Goal: Complete application form: Complete application form

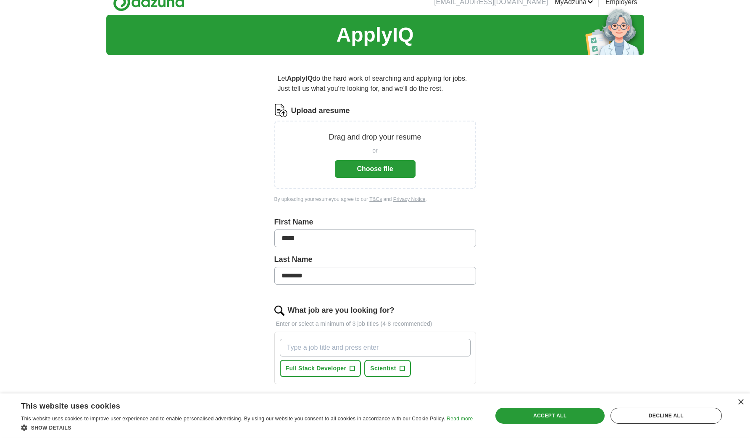
scroll to position [13, 0]
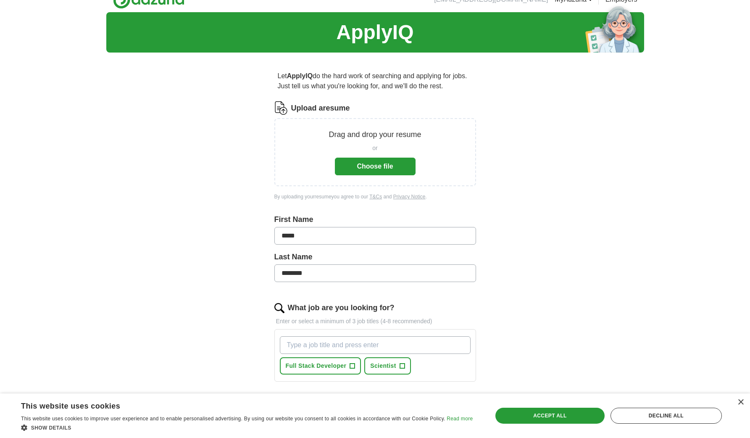
click at [361, 135] on p "Drag and drop your resume" at bounding box center [375, 134] width 92 height 11
click at [366, 159] on button "Choose file" at bounding box center [375, 167] width 81 height 18
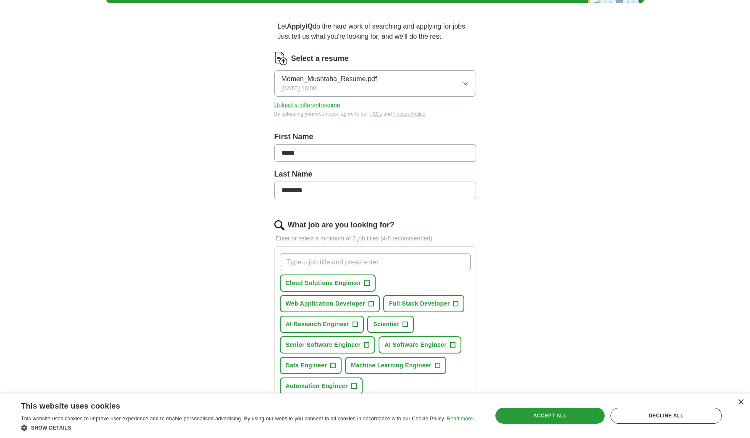
scroll to position [141, 0]
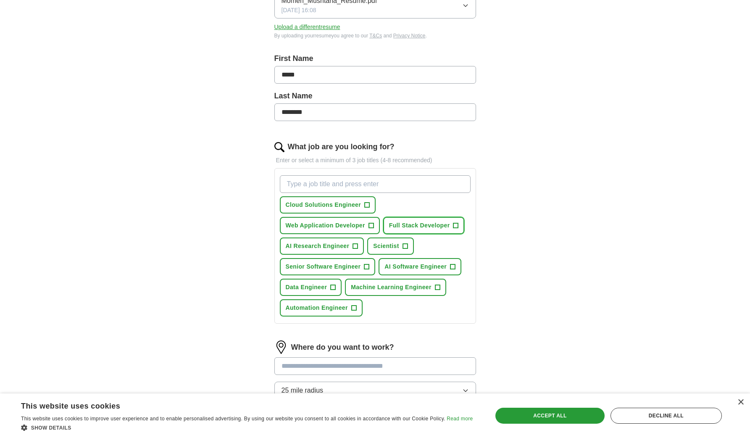
click at [455, 226] on span "+" at bounding box center [455, 225] width 5 height 7
click at [345, 247] on span "AI Research Engineer" at bounding box center [318, 246] width 64 height 9
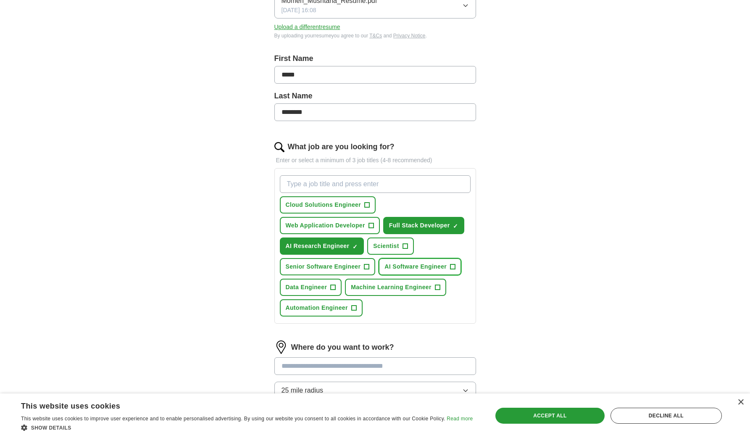
click at [429, 269] on span "AI Software Engineer" at bounding box center [415, 266] width 62 height 9
click at [0, 0] on span "×" at bounding box center [0, 0] width 0 height 0
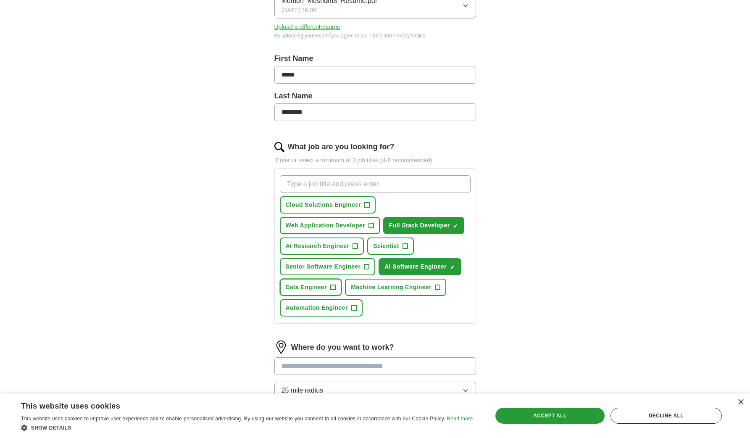
click at [332, 287] on span "+" at bounding box center [333, 287] width 5 height 7
click at [417, 286] on span "Machine Learning Engineer" at bounding box center [391, 287] width 81 height 9
click at [342, 308] on span "Automation Engineer" at bounding box center [317, 307] width 62 height 9
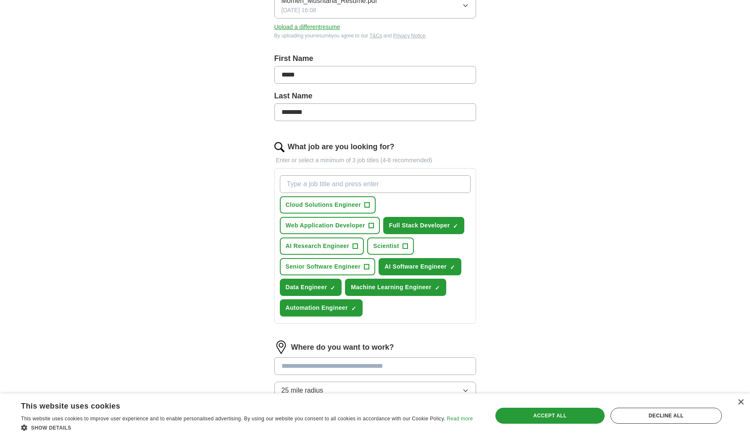
click at [351, 185] on input "What job are you looking for?" at bounding box center [375, 184] width 191 height 18
type input "Java"
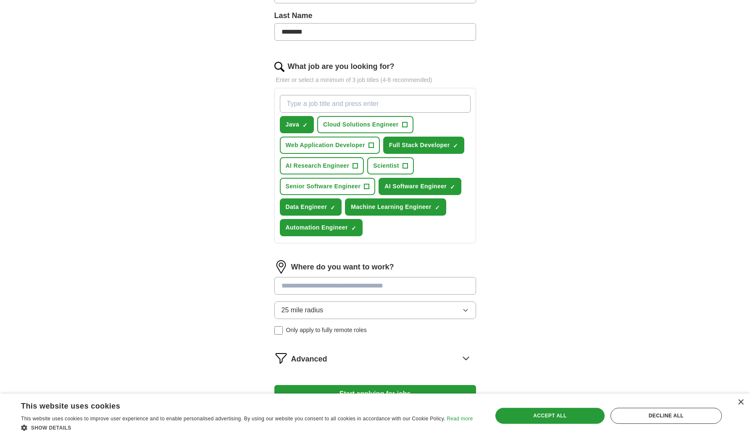
scroll to position [289, 0]
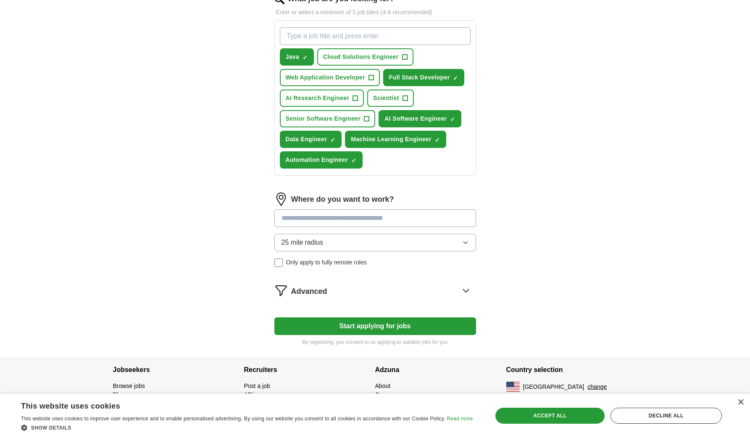
click at [333, 222] on input at bounding box center [375, 218] width 202 height 18
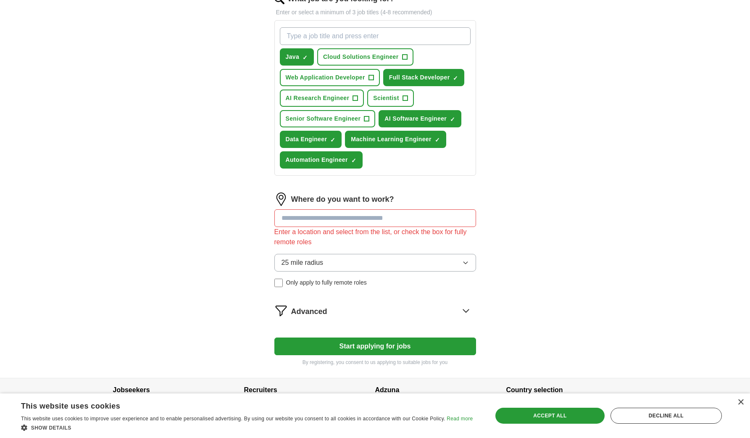
click at [324, 247] on div "Where do you want to work? Enter a location and select from the list, or check …" at bounding box center [375, 242] width 202 height 101
click at [321, 260] on span "25 mile radius" at bounding box center [303, 263] width 42 height 10
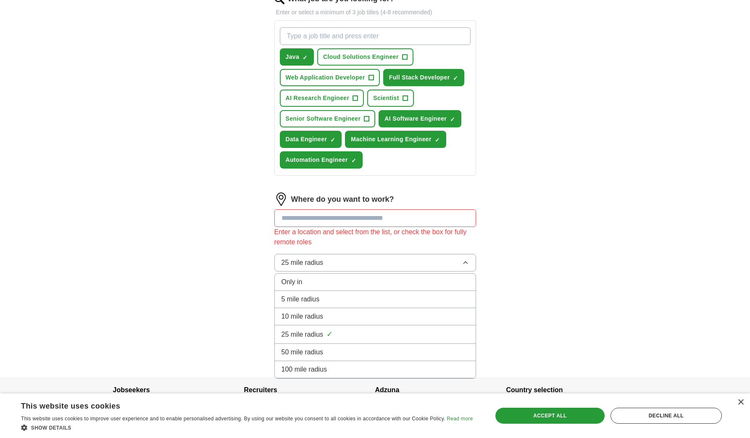
click at [346, 373] on div "100 mile radius" at bounding box center [375, 369] width 187 height 10
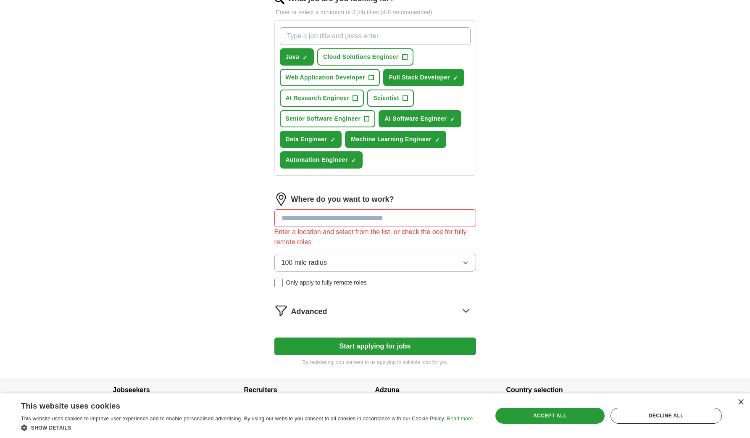
click at [318, 311] on span "Advanced" at bounding box center [309, 311] width 36 height 11
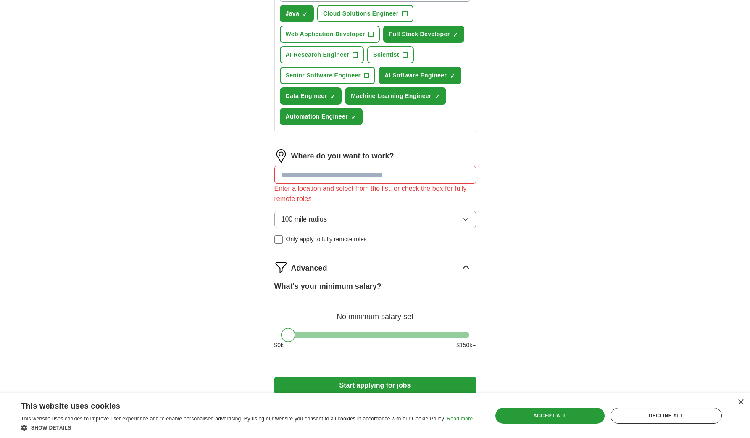
scroll to position [370, 0]
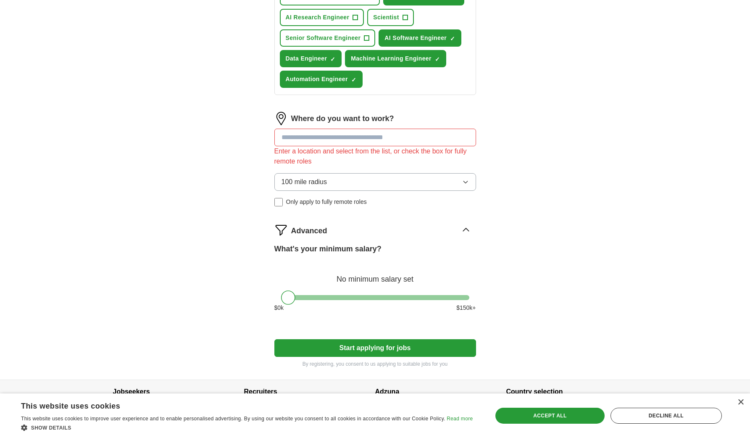
click at [374, 300] on div at bounding box center [375, 297] width 188 height 5
drag, startPoint x: 374, startPoint y: 299, endPoint x: 256, endPoint y: 296, distance: 118.5
click at [252, 296] on div "Let ApplyIQ do the hard work of searching and applying for jobs. Just tell us w…" at bounding box center [375, 41] width 269 height 677
click at [407, 251] on div "What's your minimum salary?" at bounding box center [375, 248] width 202 height 11
click at [411, 236] on div "Advanced" at bounding box center [383, 229] width 185 height 13
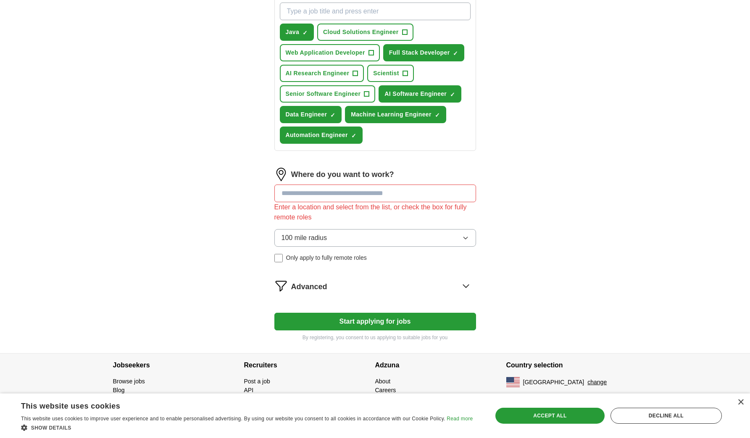
scroll to position [314, 0]
click at [368, 320] on button "Start applying for jobs" at bounding box center [375, 322] width 202 height 18
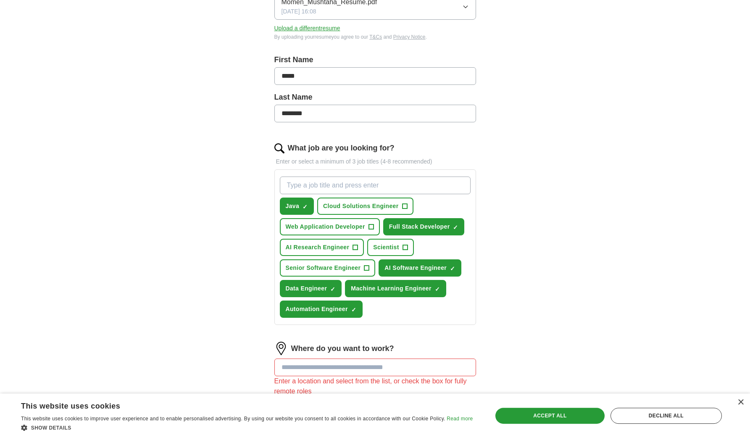
scroll to position [282, 0]
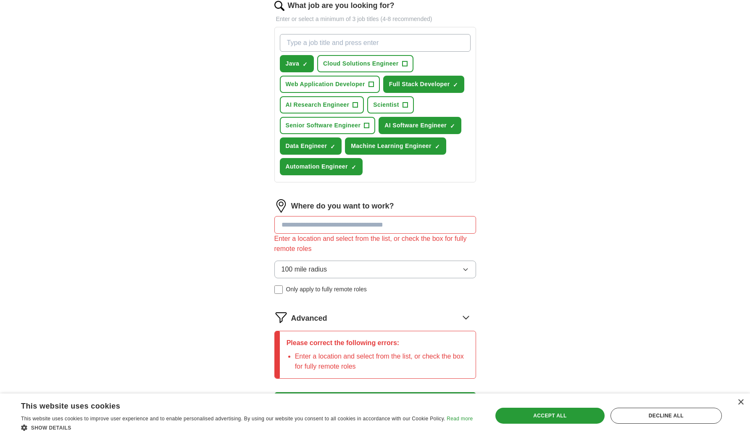
click at [363, 229] on input at bounding box center [375, 225] width 202 height 18
click at [713, 163] on div "ApplyIQ Let ApplyIQ do the hard work of searching and applying for jobs. Just t…" at bounding box center [375, 87] width 750 height 689
drag, startPoint x: 548, startPoint y: 303, endPoint x: 537, endPoint y: 312, distance: 14.6
click at [548, 302] on div "ApplyIQ Let ApplyIQ do the hard work of searching and applying for jobs. Just t…" at bounding box center [375, 87] width 538 height 689
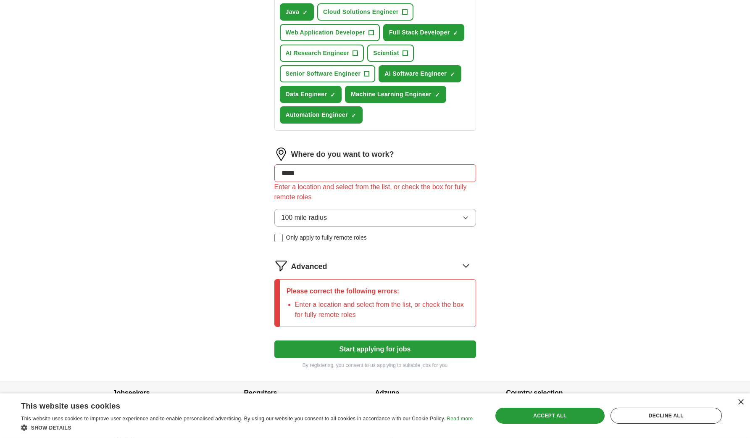
scroll to position [362, 0]
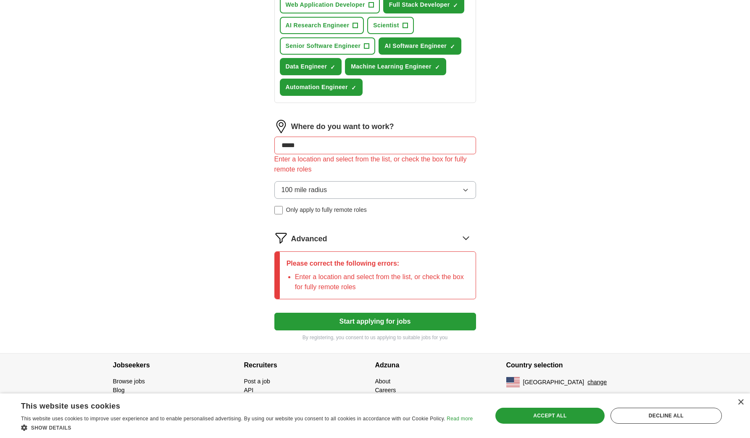
click at [427, 319] on button "Start applying for jobs" at bounding box center [375, 322] width 202 height 18
click at [367, 148] on input "*****" at bounding box center [375, 146] width 202 height 18
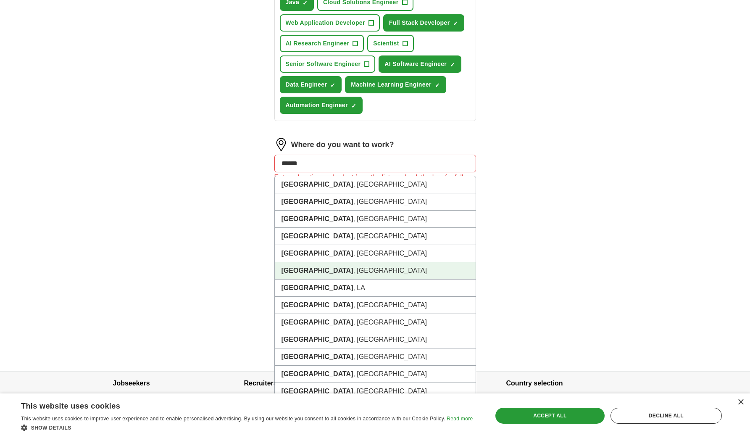
scroll to position [342, 0]
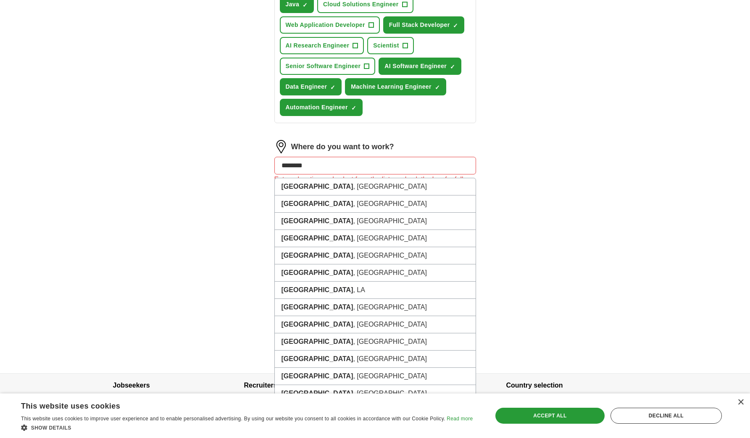
type input "*********"
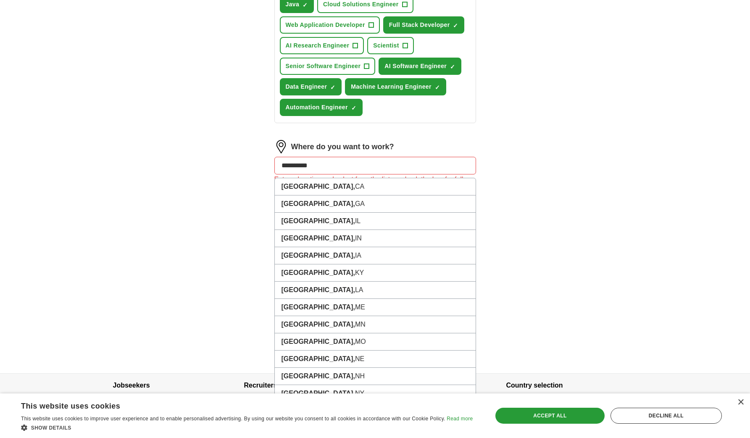
scroll to position [301, 0]
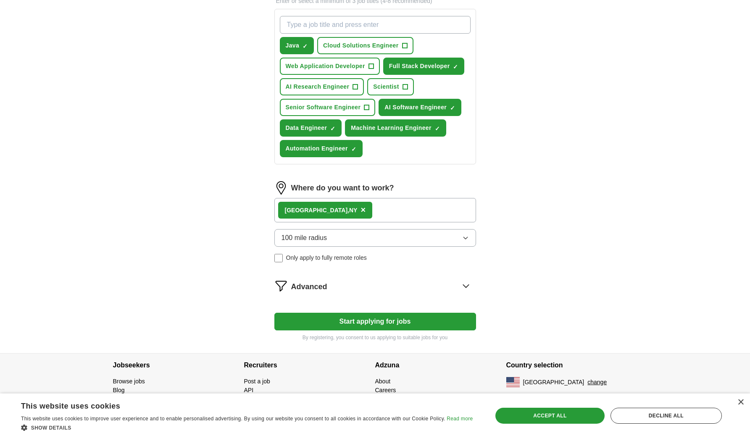
click at [345, 317] on button "Start applying for jobs" at bounding box center [375, 322] width 202 height 18
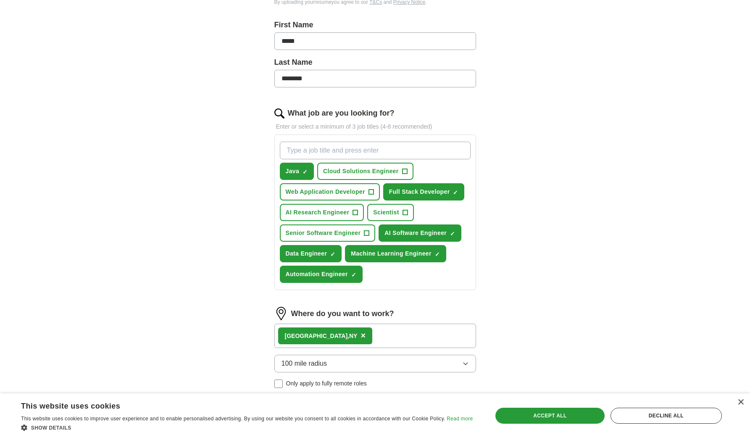
select select "**"
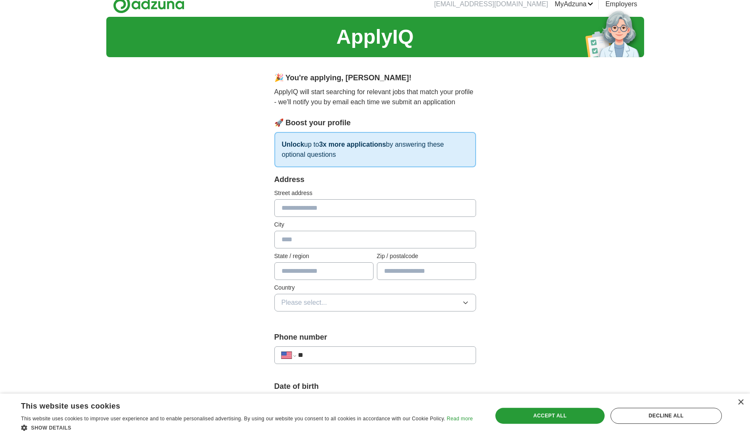
scroll to position [0, 0]
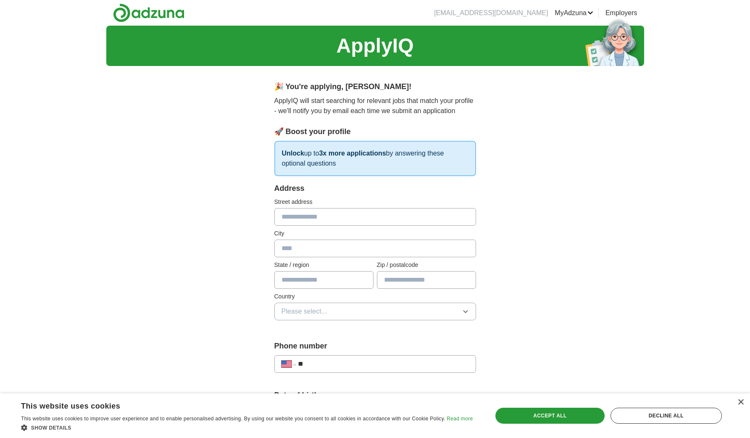
click at [323, 221] on input "text" at bounding box center [375, 217] width 202 height 18
type input "**********"
type input "*******"
type input "********"
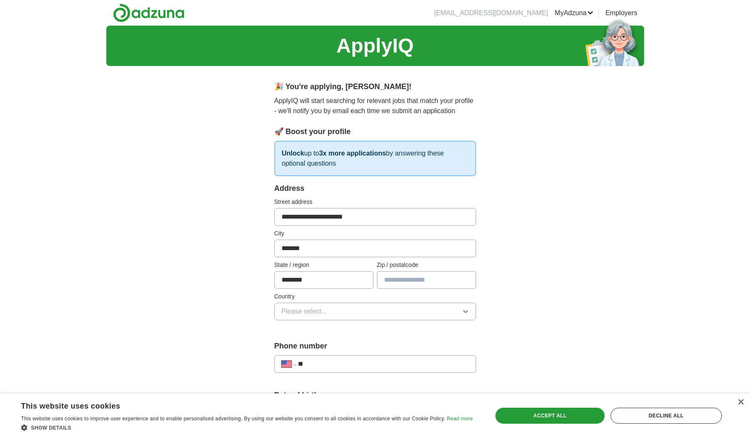
type input "*****"
type input "**********"
select select "**"
type input "**********"
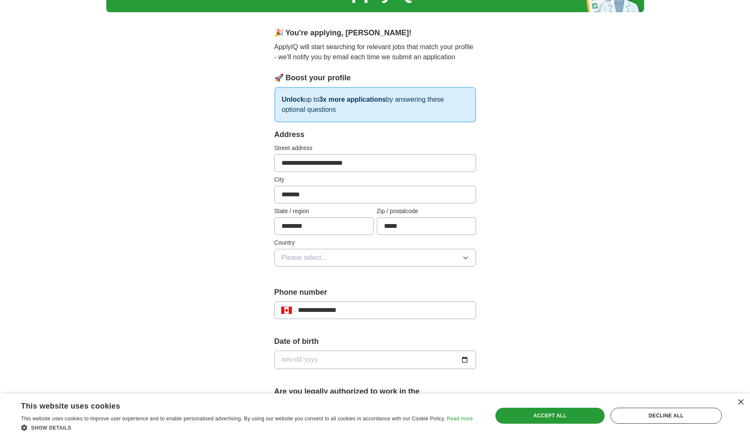
click at [303, 197] on input "*******" at bounding box center [375, 195] width 202 height 18
type input "*"
type input "******"
click at [293, 251] on button "Please select..." at bounding box center [375, 258] width 202 height 18
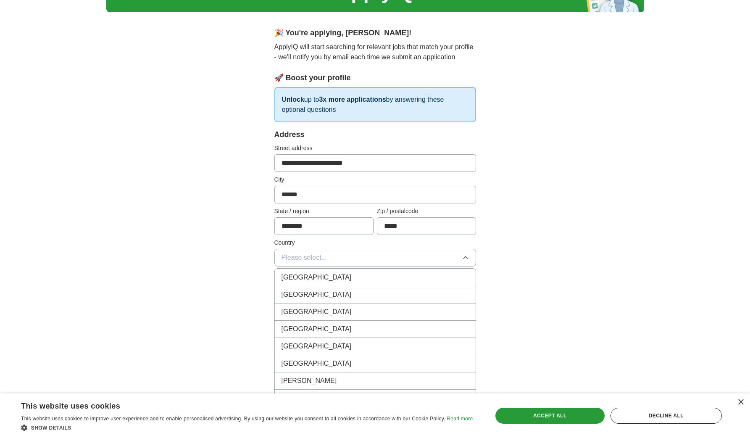
scroll to position [650, 0]
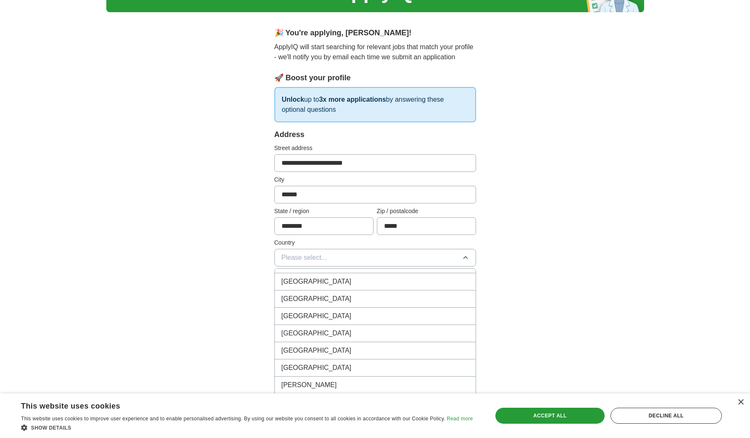
click at [332, 314] on div "[GEOGRAPHIC_DATA]" at bounding box center [375, 316] width 187 height 10
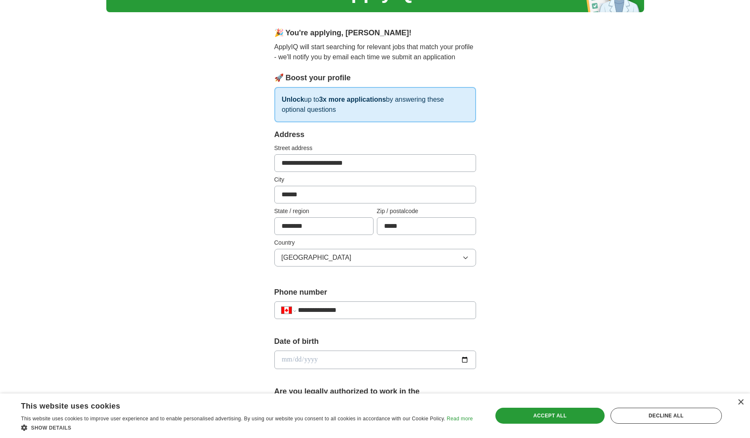
click at [342, 253] on button "[GEOGRAPHIC_DATA]" at bounding box center [375, 258] width 202 height 18
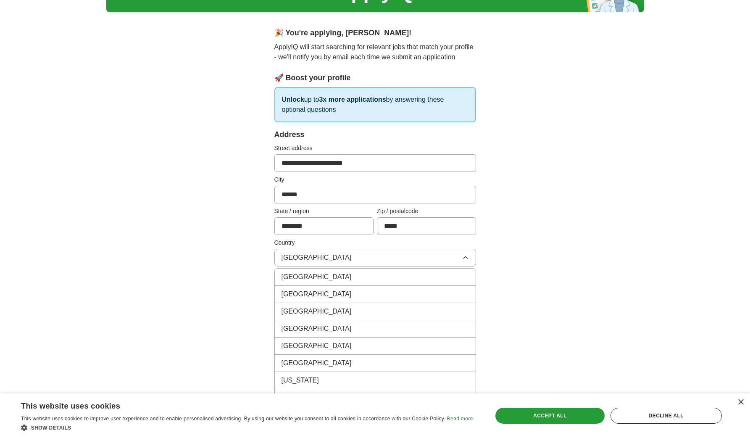
click at [337, 297] on div "[GEOGRAPHIC_DATA]" at bounding box center [375, 294] width 187 height 10
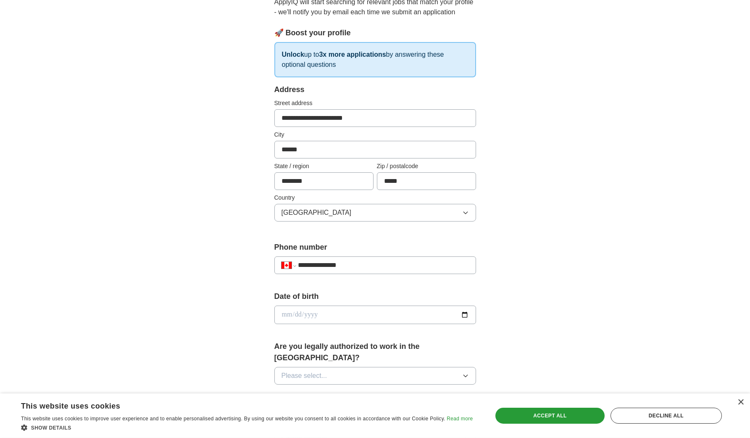
scroll to position [108, 0]
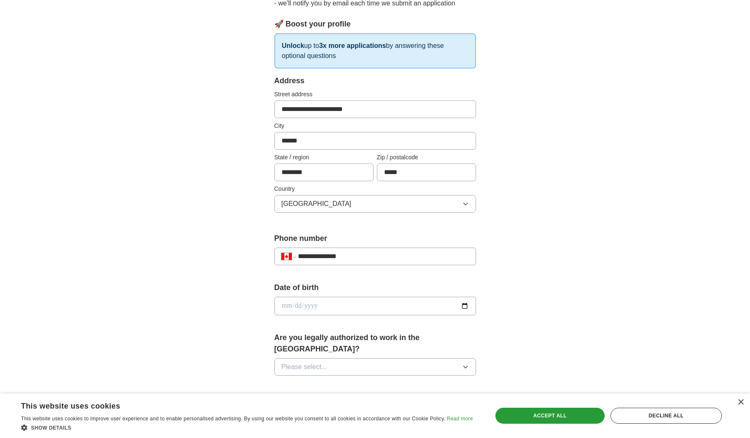
click at [324, 298] on input "date" at bounding box center [375, 306] width 202 height 18
click at [461, 306] on input "date" at bounding box center [375, 306] width 202 height 18
click at [410, 206] on button "[GEOGRAPHIC_DATA]" at bounding box center [375, 204] width 202 height 18
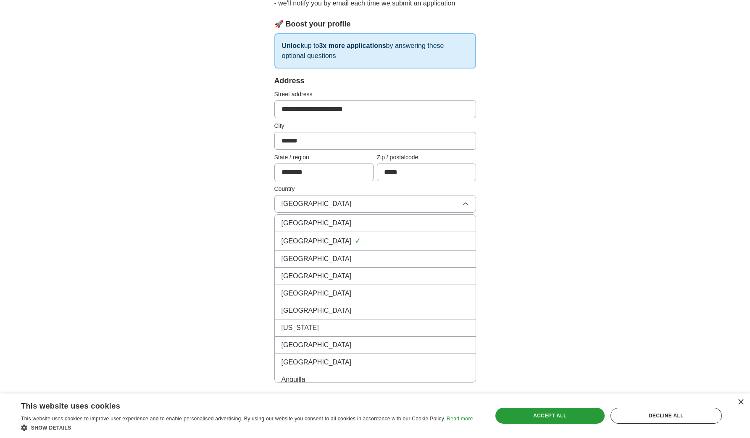
click at [258, 231] on div "**********" at bounding box center [375, 324] width 269 height 718
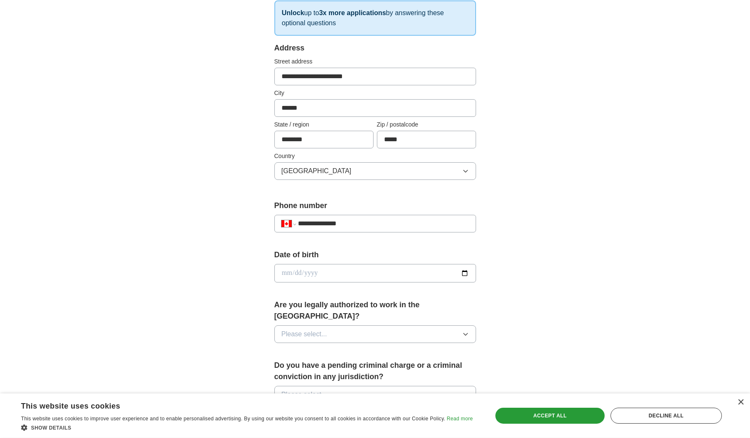
scroll to position [141, 0]
click at [324, 270] on input "date" at bounding box center [375, 272] width 202 height 18
click at [321, 274] on input "date" at bounding box center [375, 272] width 202 height 18
type input "**********"
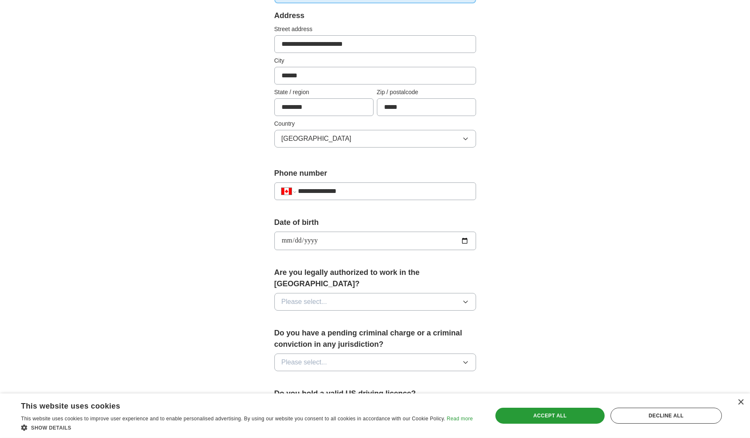
scroll to position [175, 0]
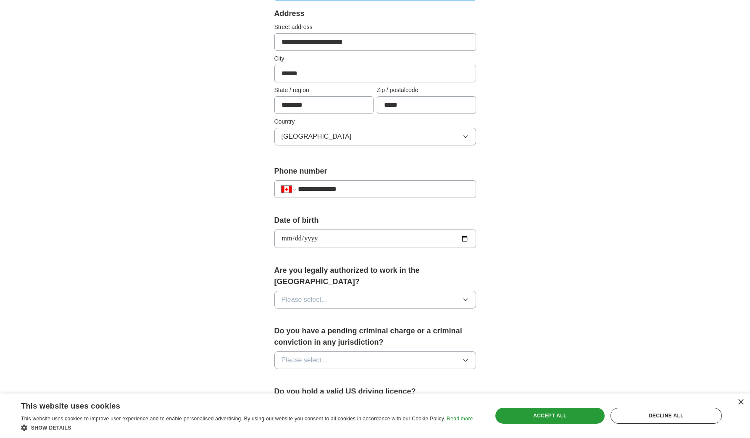
click at [311, 295] on span "Please select..." at bounding box center [305, 300] width 46 height 10
click at [306, 314] on div "Yes" at bounding box center [375, 319] width 187 height 10
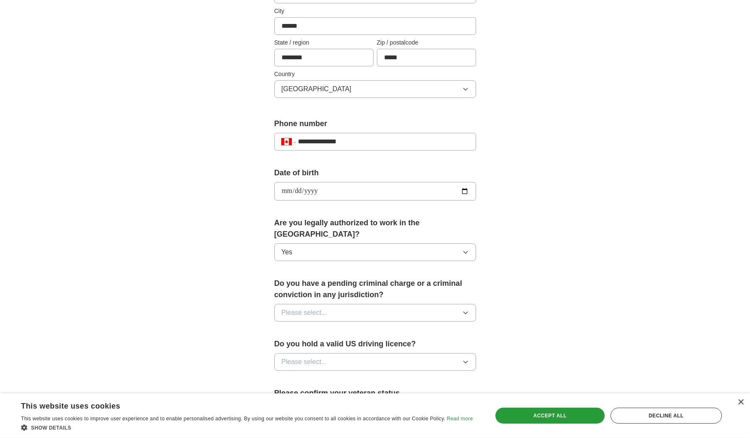
scroll to position [229, 0]
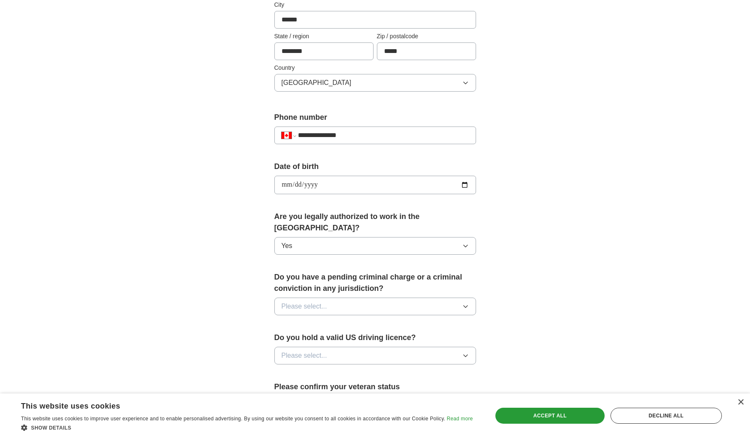
click at [326, 301] on span "Please select..." at bounding box center [305, 306] width 46 height 10
click at [325, 338] on div "No" at bounding box center [375, 343] width 187 height 10
click at [328, 347] on button "Please select..." at bounding box center [375, 356] width 202 height 18
click at [326, 370] on div "Yes" at bounding box center [375, 375] width 187 height 10
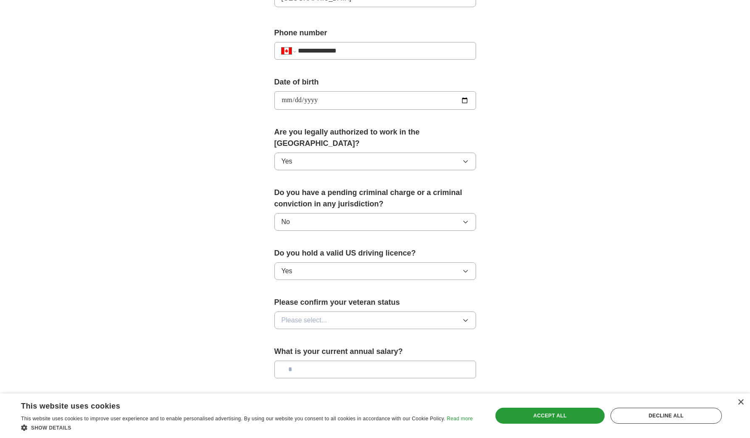
scroll to position [329, 0]
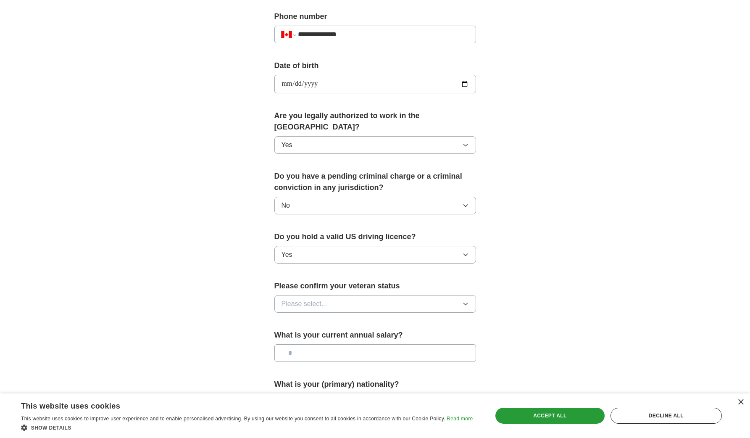
click at [335, 246] on button "Yes" at bounding box center [375, 255] width 202 height 18
click at [276, 246] on button "Yes" at bounding box center [375, 255] width 202 height 18
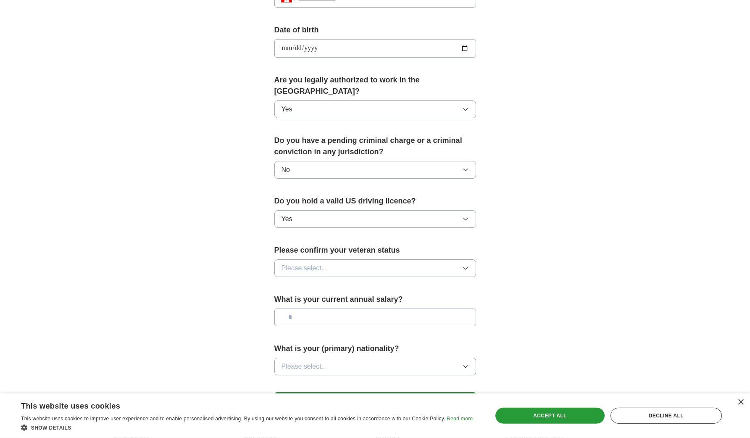
scroll to position [403, 0]
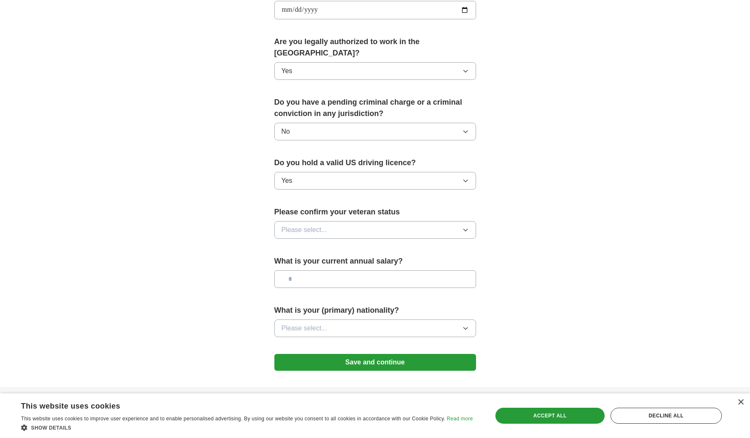
click at [314, 225] on span "Please select..." at bounding box center [305, 230] width 46 height 10
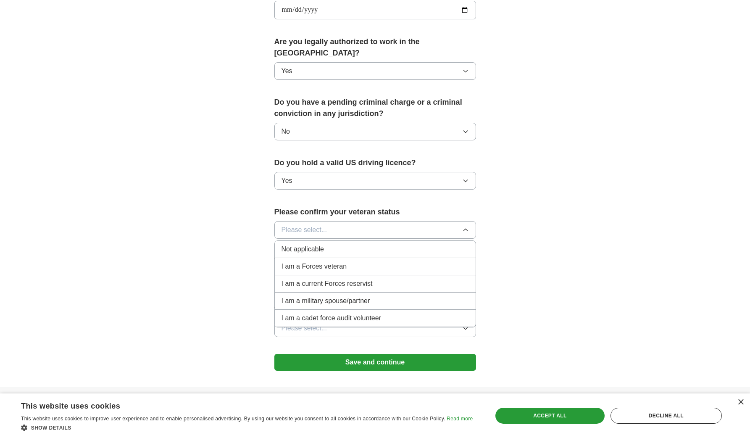
click at [346, 243] on li "Not applicable" at bounding box center [375, 249] width 201 height 17
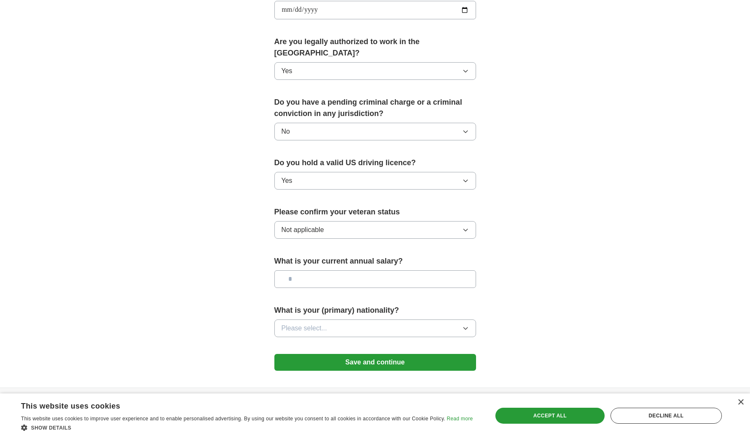
click at [344, 270] on input "text" at bounding box center [375, 279] width 202 height 18
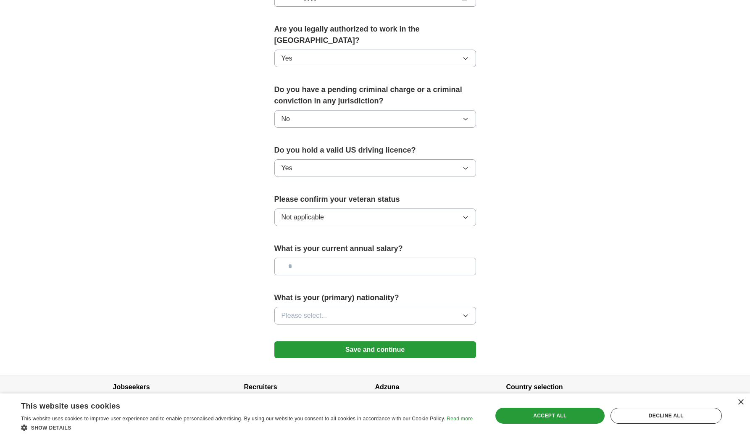
scroll to position [426, 0]
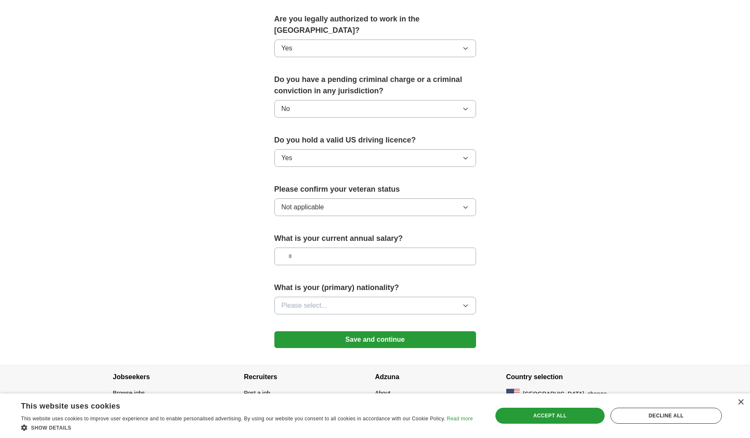
click at [346, 297] on button "Please select..." at bounding box center [375, 306] width 202 height 18
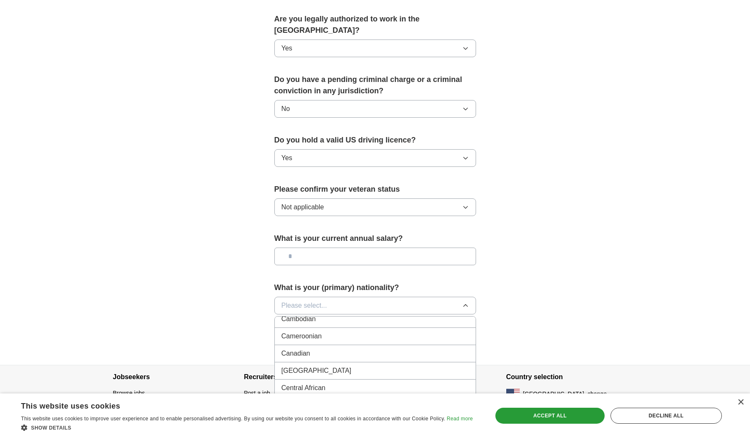
scroll to position [519, 0]
click at [329, 387] on div "Canadian" at bounding box center [375, 392] width 187 height 10
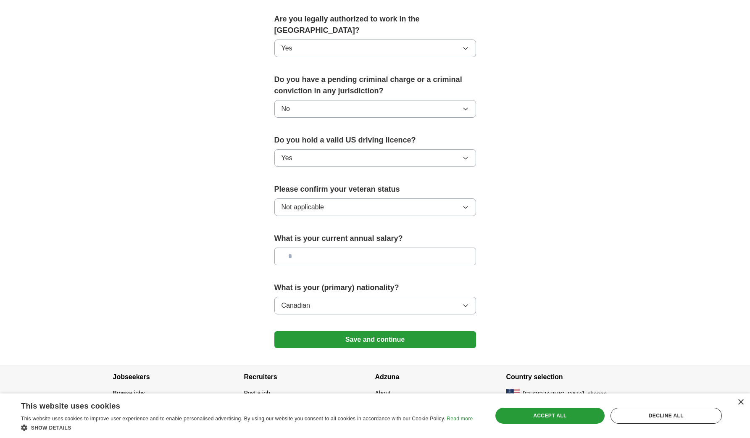
click at [253, 282] on div "**********" at bounding box center [375, 6] width 269 height 718
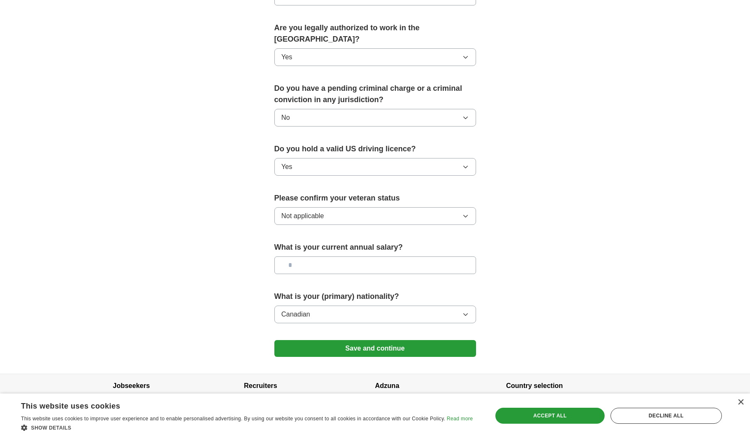
scroll to position [426, 0]
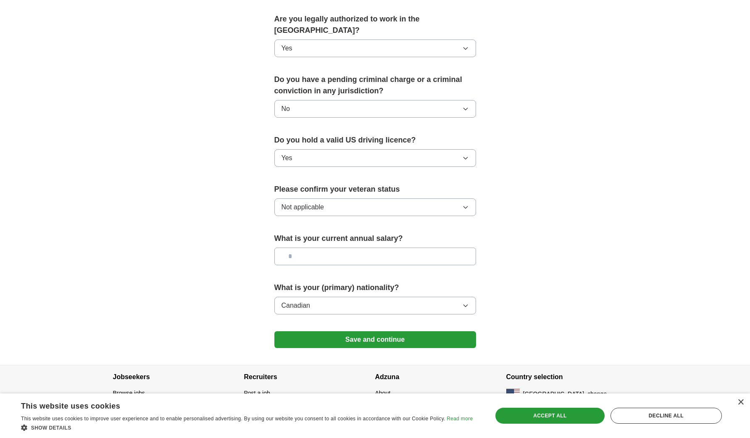
click at [358, 339] on form "**********" at bounding box center [375, 57] width 202 height 600
click at [359, 334] on button "Save and continue" at bounding box center [375, 339] width 202 height 17
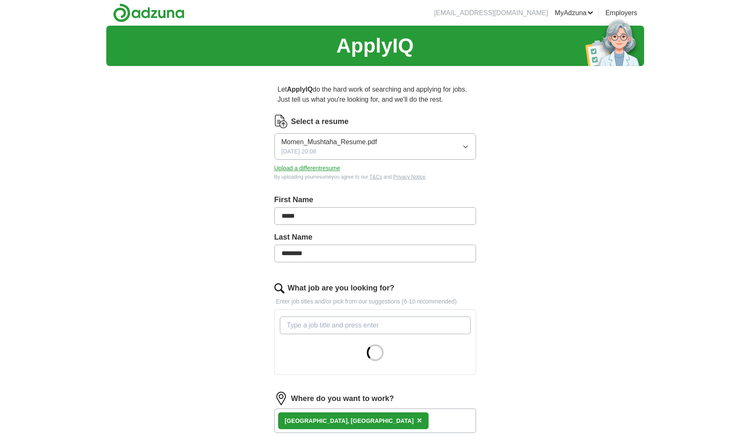
click at [300, 216] on input "*****" at bounding box center [375, 216] width 202 height 18
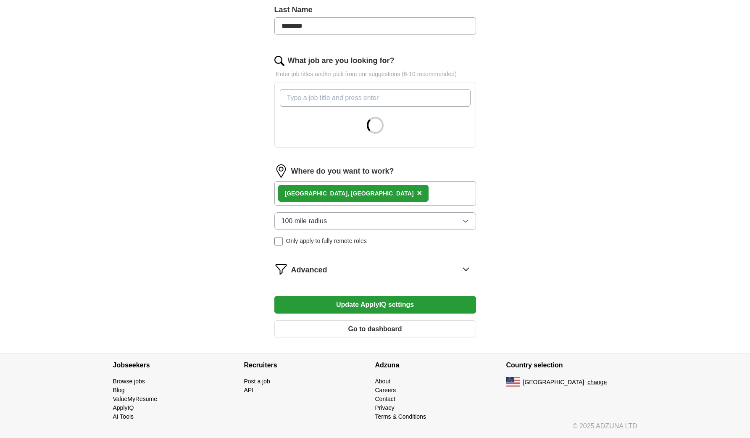
type input "*****"
click at [401, 303] on button "Update ApplyIQ settings" at bounding box center [375, 305] width 202 height 18
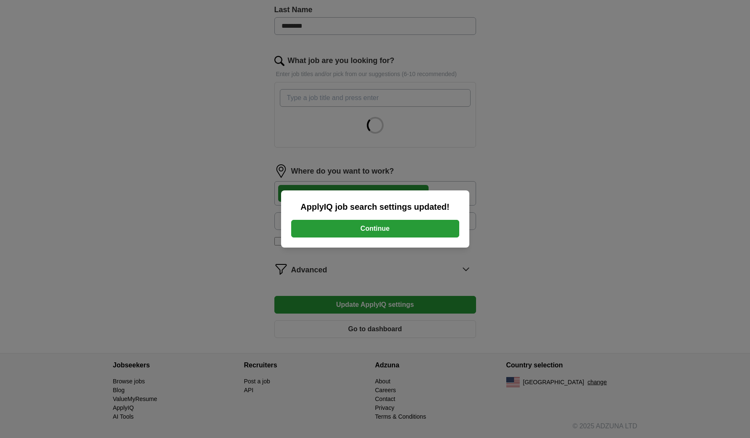
click at [382, 229] on button "Continue" at bounding box center [375, 229] width 168 height 18
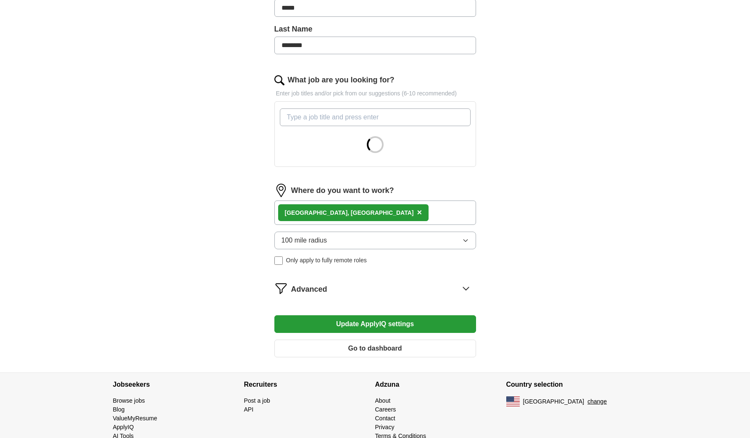
scroll to position [208, 0]
click at [316, 243] on span "100 mile radius" at bounding box center [305, 240] width 46 height 10
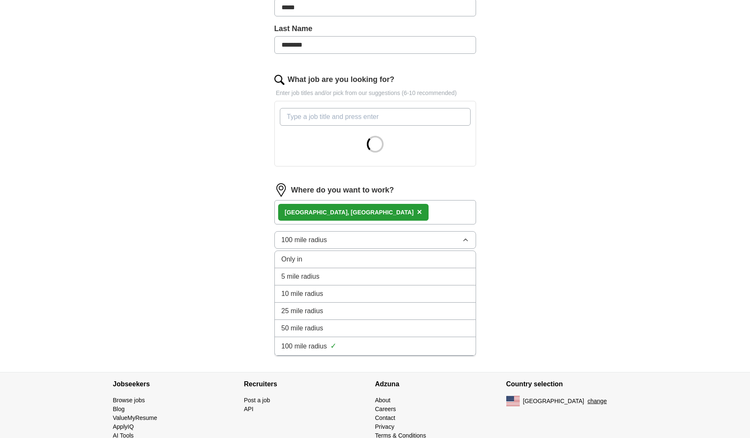
click at [247, 239] on div "Let ApplyIQ do the hard work of searching and applying for jobs. Just tell us w…" at bounding box center [375, 118] width 269 height 508
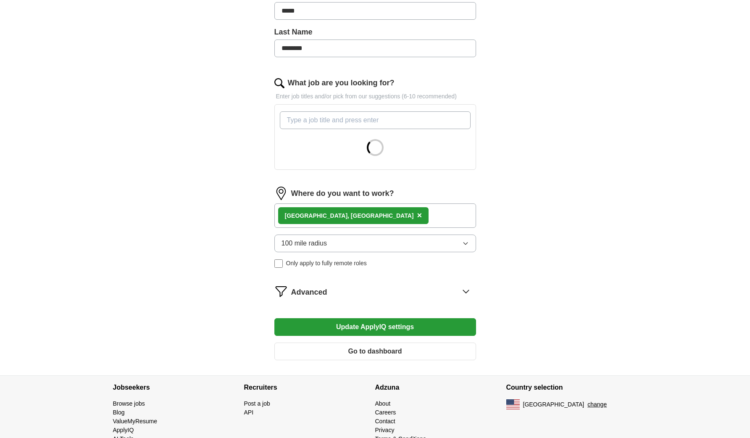
scroll to position [168, 0]
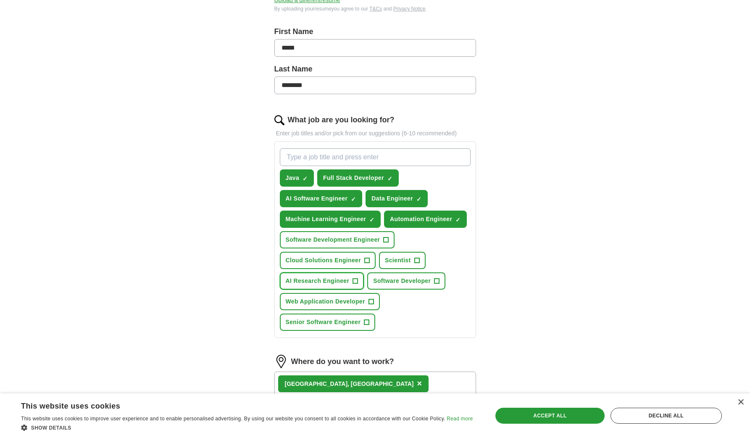
click at [357, 279] on span "+" at bounding box center [355, 281] width 5 height 7
click at [426, 279] on span "Software Developer" at bounding box center [402, 280] width 58 height 9
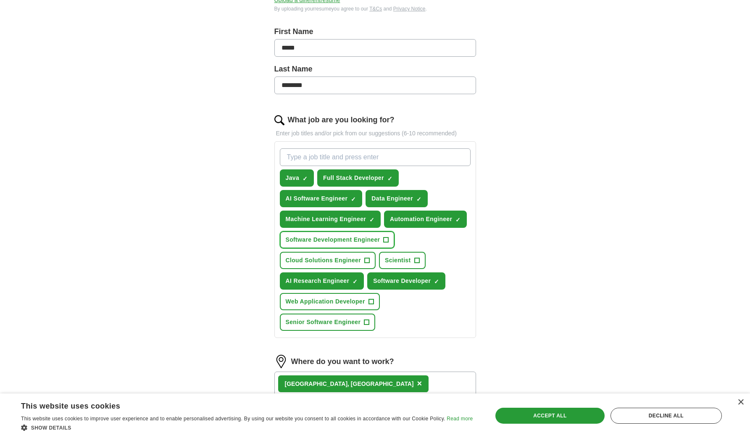
click at [390, 238] on button "Software Development Engineer +" at bounding box center [337, 239] width 115 height 17
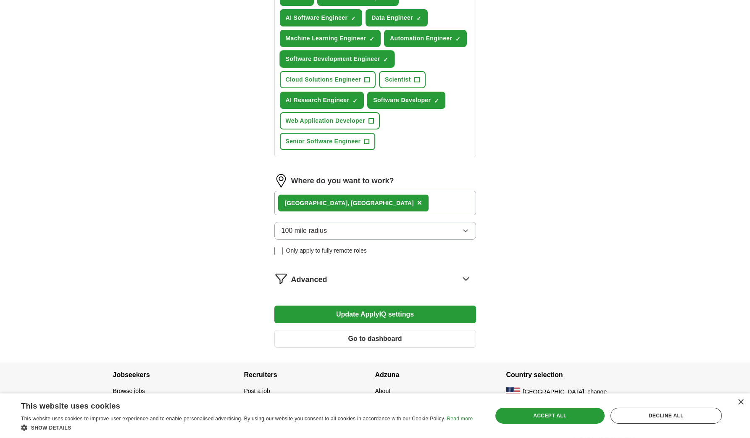
scroll to position [359, 0]
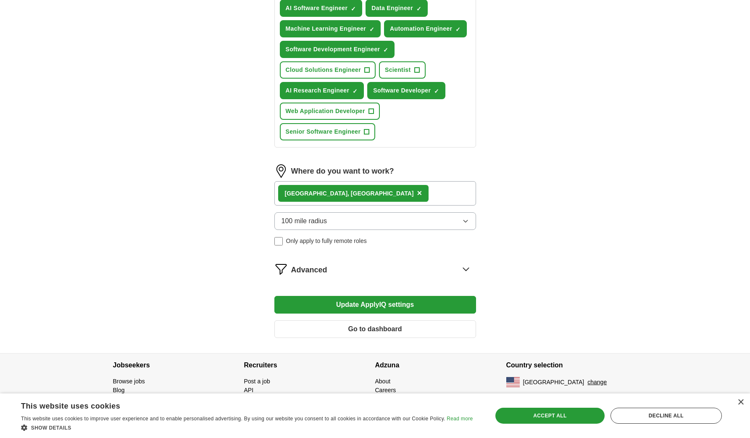
click at [337, 306] on button "Update ApplyIQ settings" at bounding box center [375, 305] width 202 height 18
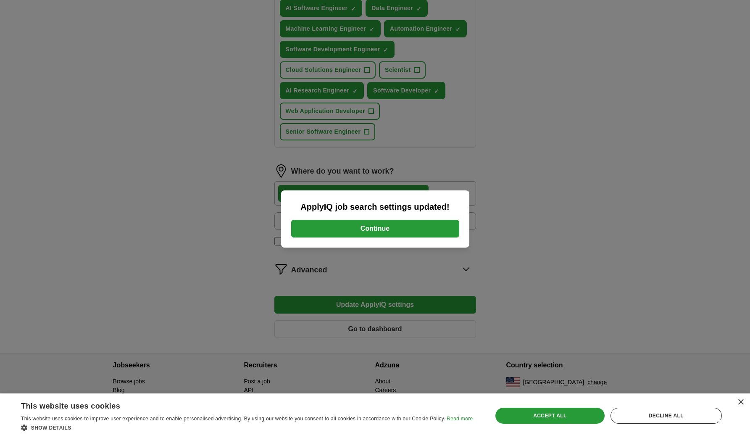
click at [349, 233] on button "Continue" at bounding box center [375, 229] width 168 height 18
